Goal: Information Seeking & Learning: Learn about a topic

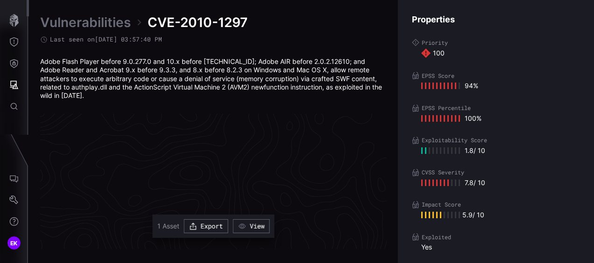
scroll to position [2037, 530]
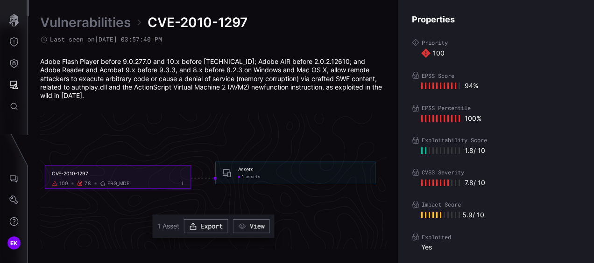
click at [270, 197] on icon "CVE-2010-1297 100 7.8 FRG_MDE 1 Assets 1 assets Assets - 1 assets" at bounding box center [210, 178] width 1401 height 4202
click at [103, 20] on link "Vulnerabilities" at bounding box center [85, 22] width 91 height 17
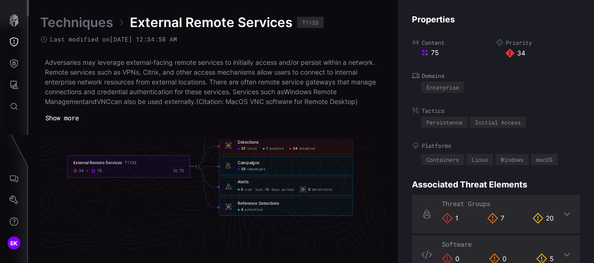
scroll to position [2096, 530]
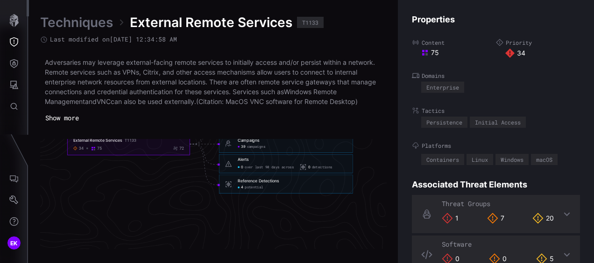
click at [258, 186] on span "potential" at bounding box center [254, 188] width 18 height 5
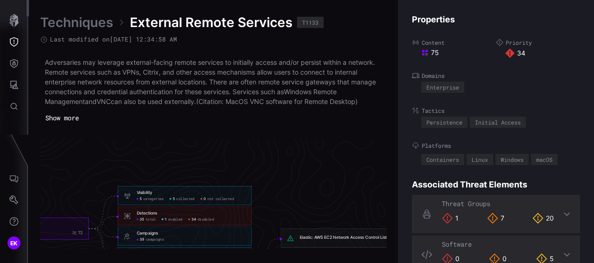
scroll to position [2003, 550]
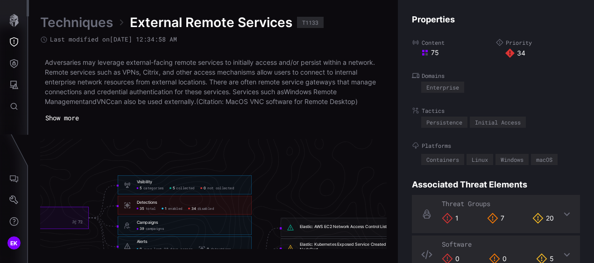
click at [159, 188] on span "categories" at bounding box center [153, 188] width 21 height 5
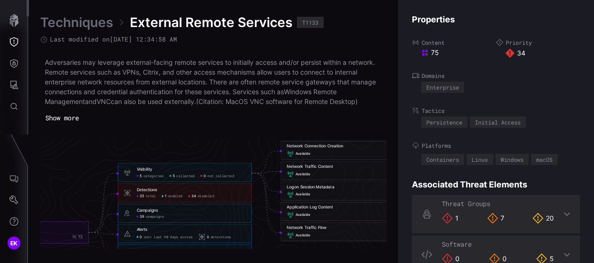
scroll to position [2049, 550]
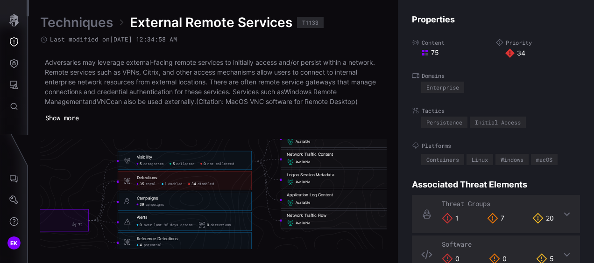
click at [181, 165] on span "collected" at bounding box center [185, 164] width 18 height 5
click at [149, 204] on span "campaigns" at bounding box center [155, 205] width 18 height 5
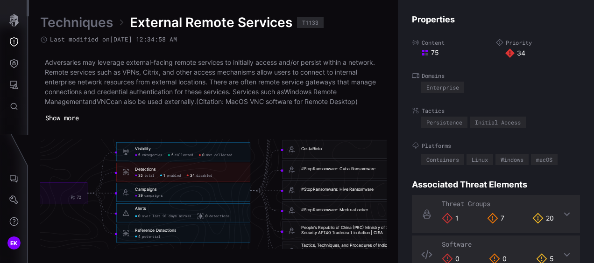
click at [79, 22] on link "Techniques" at bounding box center [76, 22] width 73 height 17
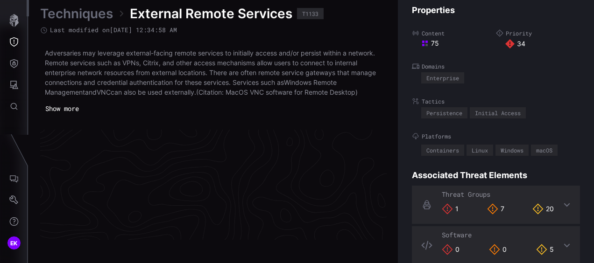
scroll to position [2049, 530]
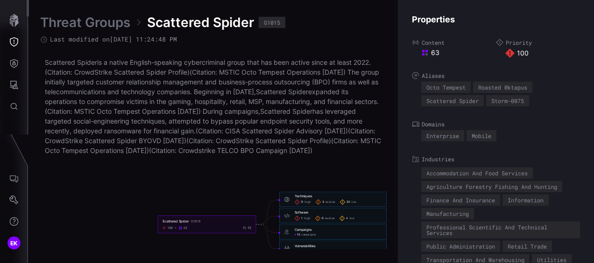
scroll to position [2072, 530]
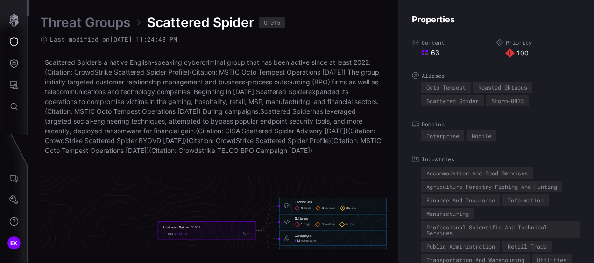
click at [330, 212] on div "3 medium" at bounding box center [326, 209] width 20 height 6
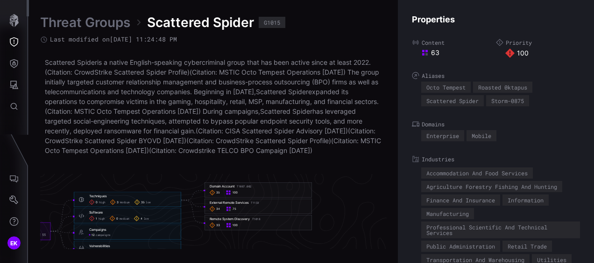
scroll to position [2072, 670]
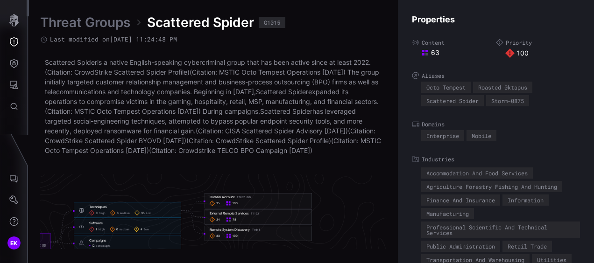
click at [238, 216] on div "External Remote Services T1133" at bounding box center [234, 214] width 49 height 4
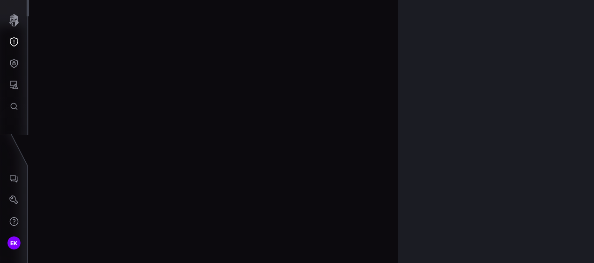
scroll to position [2049, 530]
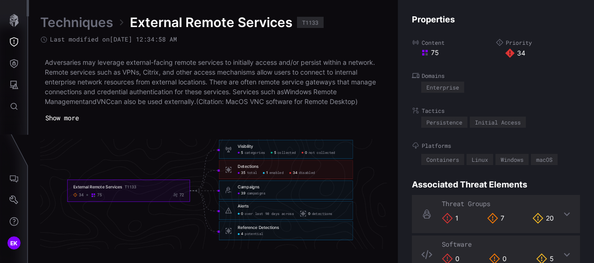
click at [297, 174] on div "34 disabled" at bounding box center [302, 173] width 26 height 5
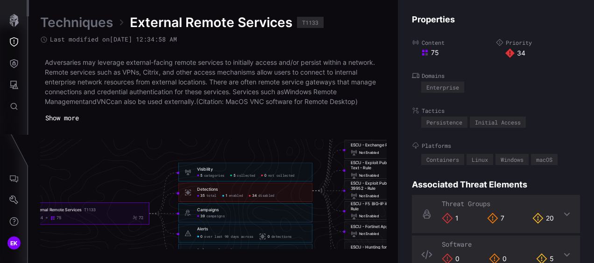
scroll to position [2096, 488]
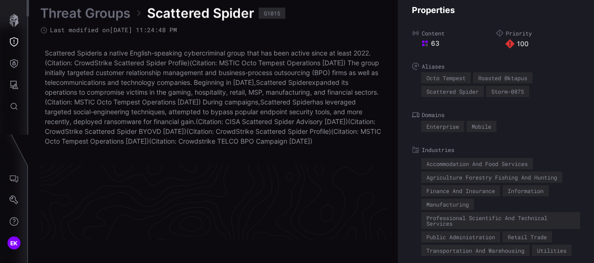
scroll to position [2072, 530]
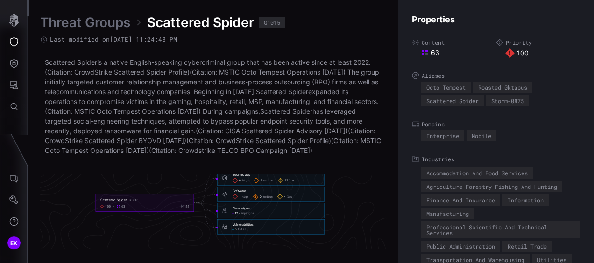
click at [261, 183] on span "3" at bounding box center [261, 181] width 2 height 4
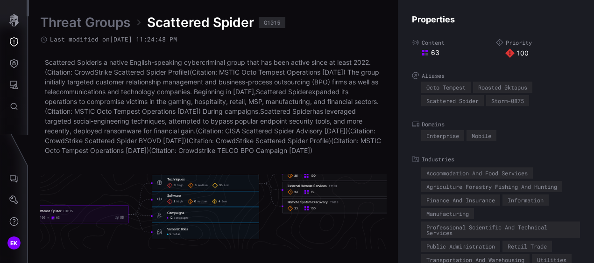
click at [315, 205] on div "Remote System Discovery T1018" at bounding box center [313, 202] width 51 height 4
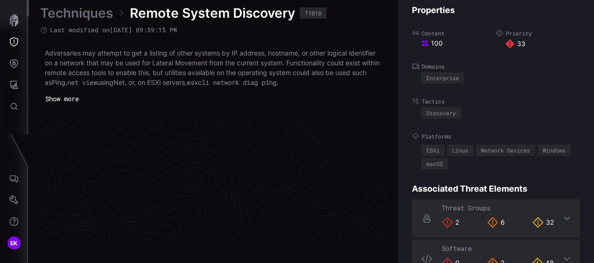
scroll to position [2045, 530]
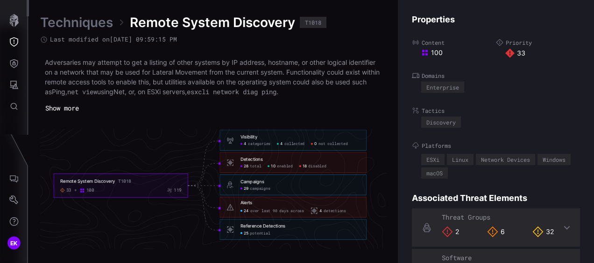
click at [313, 166] on span "disabled" at bounding box center [317, 166] width 18 height 5
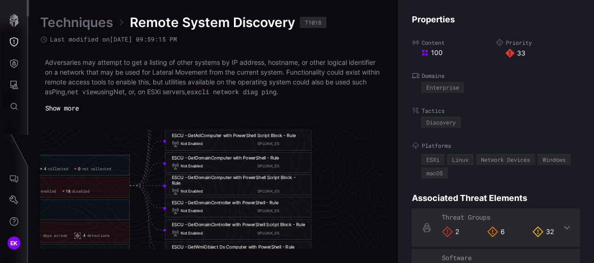
scroll to position [2045, 548]
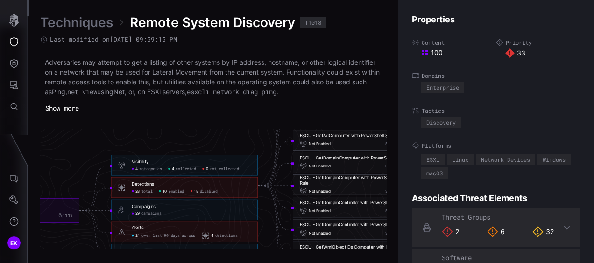
click at [141, 190] on span "total" at bounding box center [146, 191] width 11 height 5
click at [169, 190] on span "enabled" at bounding box center [176, 191] width 15 height 5
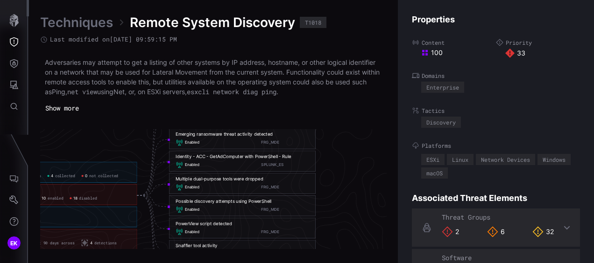
scroll to position [1998, 670]
